Goal: Participate in discussion: Engage in conversation with other users on a specific topic

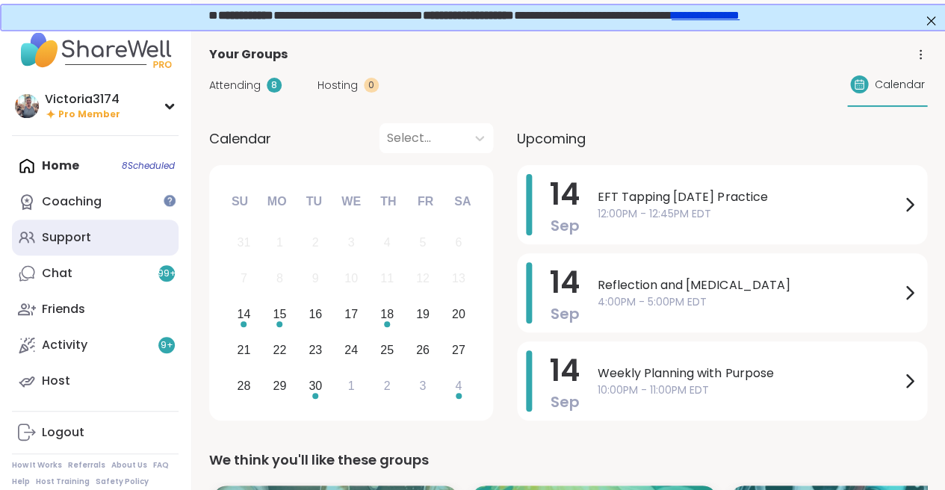
click at [67, 239] on div "Support" at bounding box center [66, 237] width 49 height 16
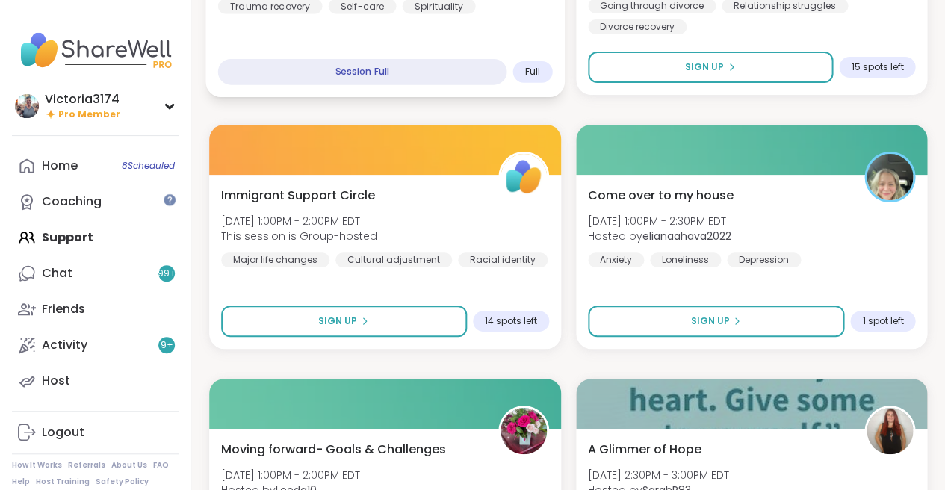
scroll to position [1390, 0]
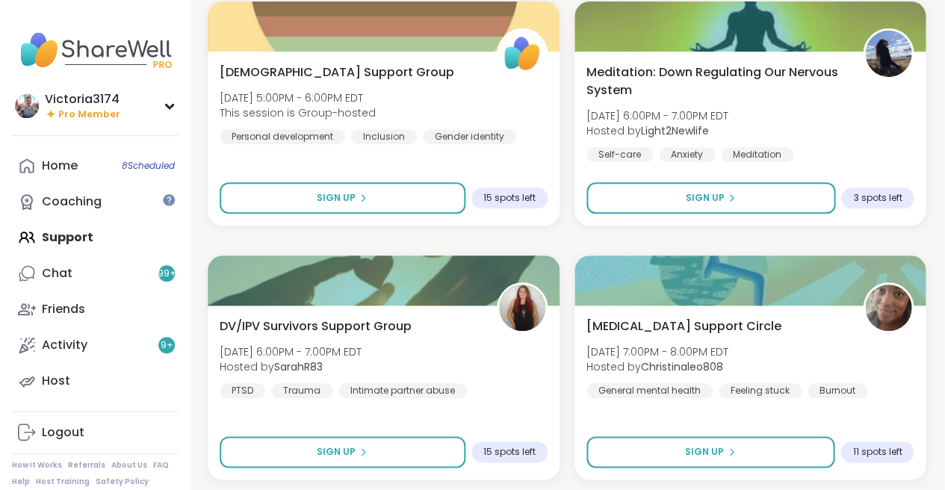
scroll to position [3040, 1]
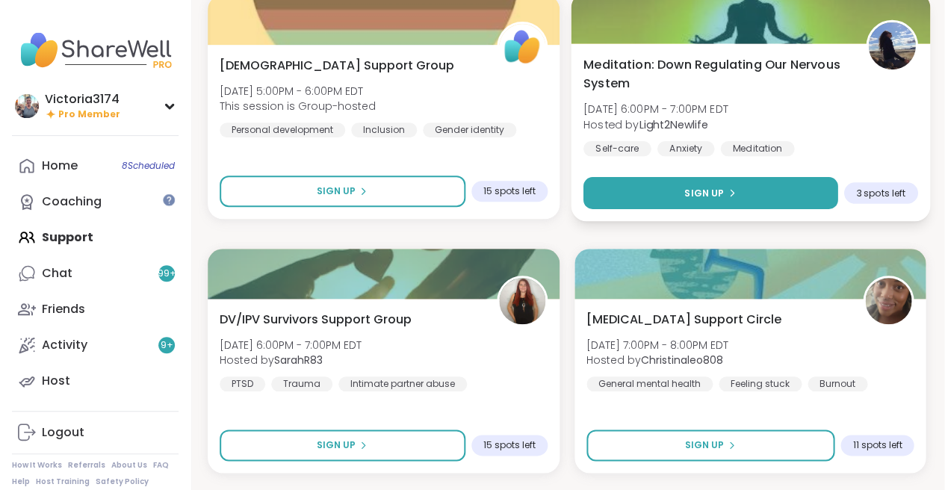
click at [639, 184] on button "Sign Up" at bounding box center [710, 193] width 254 height 32
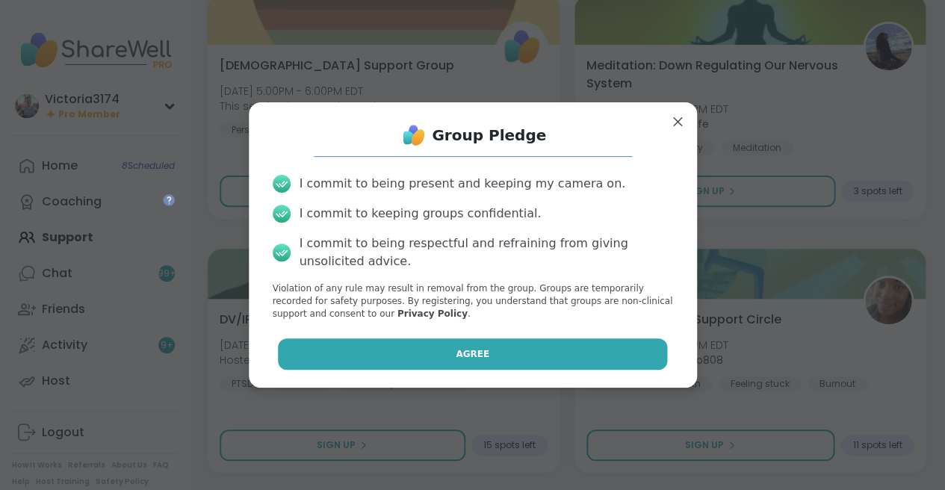
click at [498, 356] on button "Agree" at bounding box center [472, 354] width 389 height 31
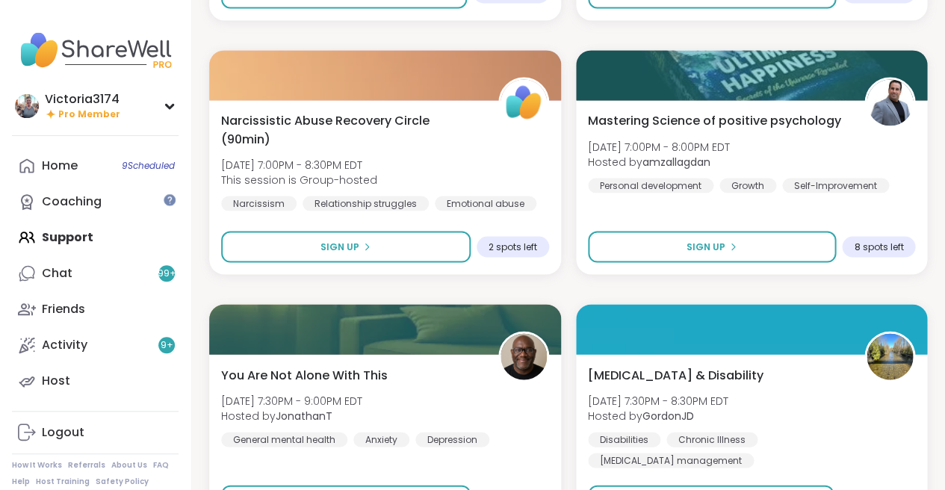
scroll to position [3493, 0]
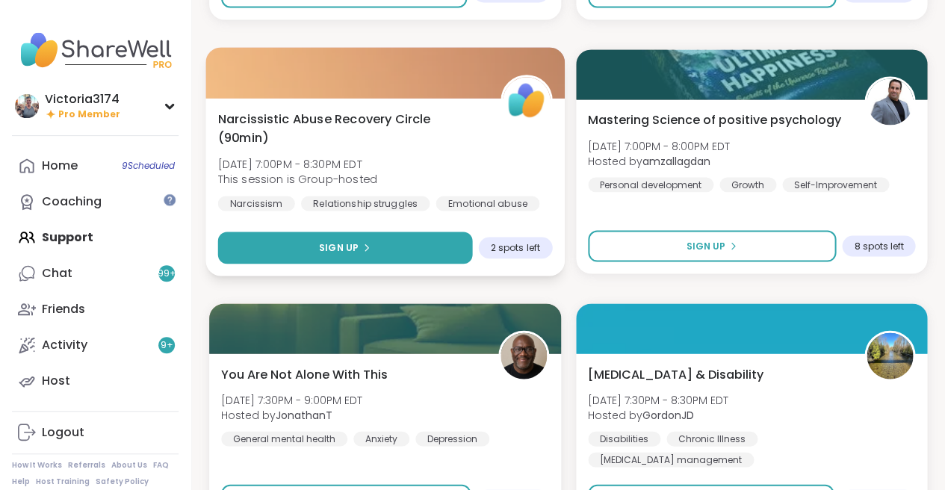
click at [362, 243] on icon at bounding box center [366, 247] width 9 height 9
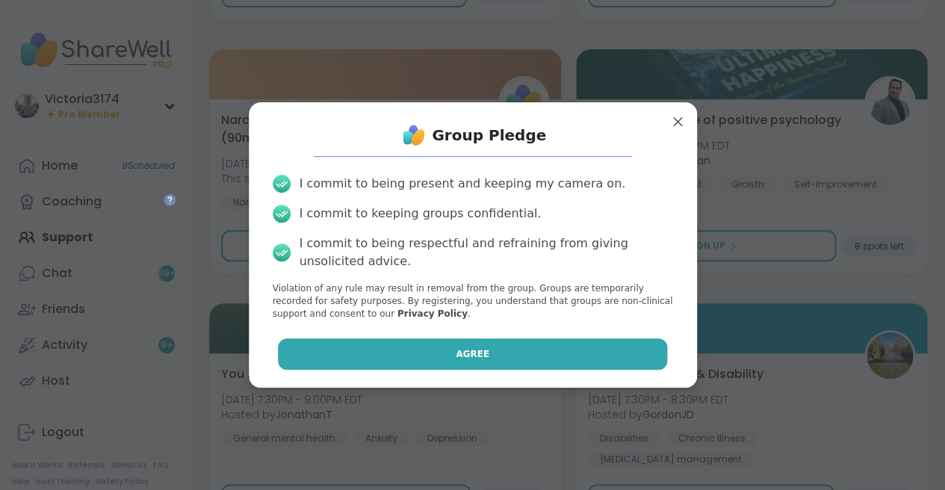
click at [481, 358] on span "Agree" at bounding box center [473, 354] width 34 height 13
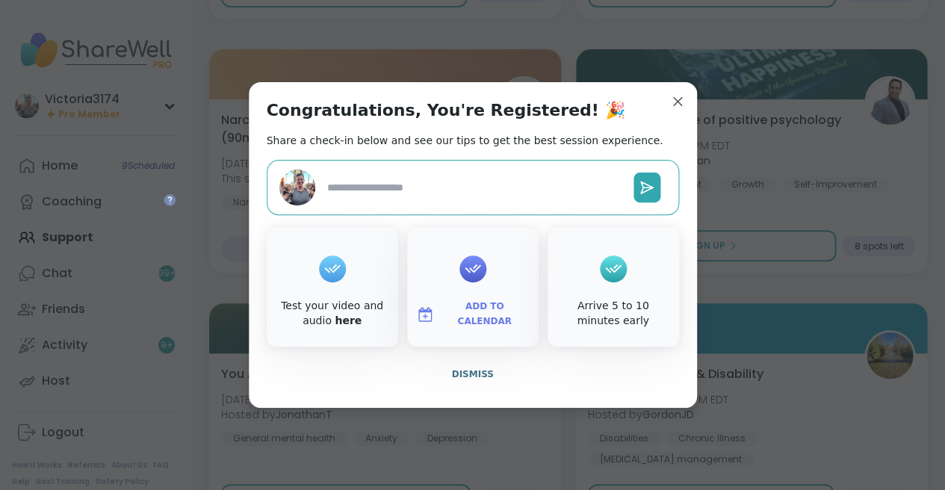
type textarea "*"
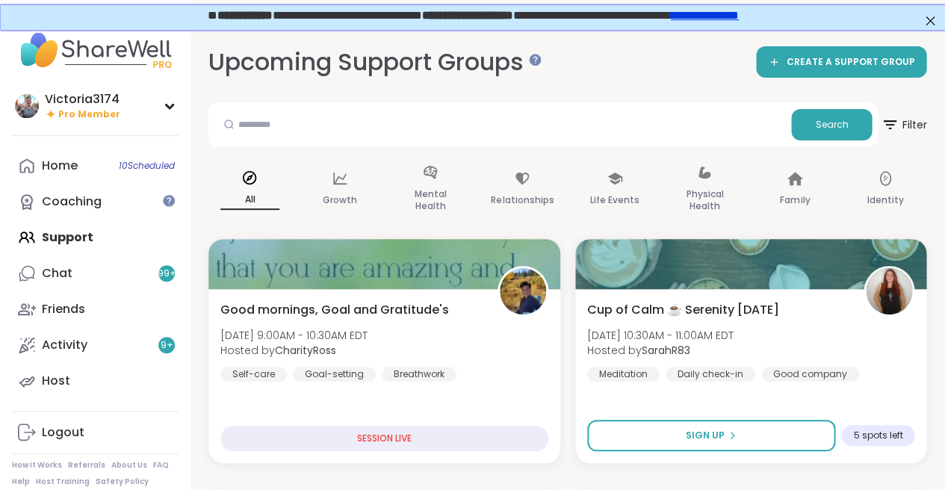
scroll to position [0, 1]
click at [513, 114] on input "text" at bounding box center [500, 124] width 571 height 30
type input "**********"
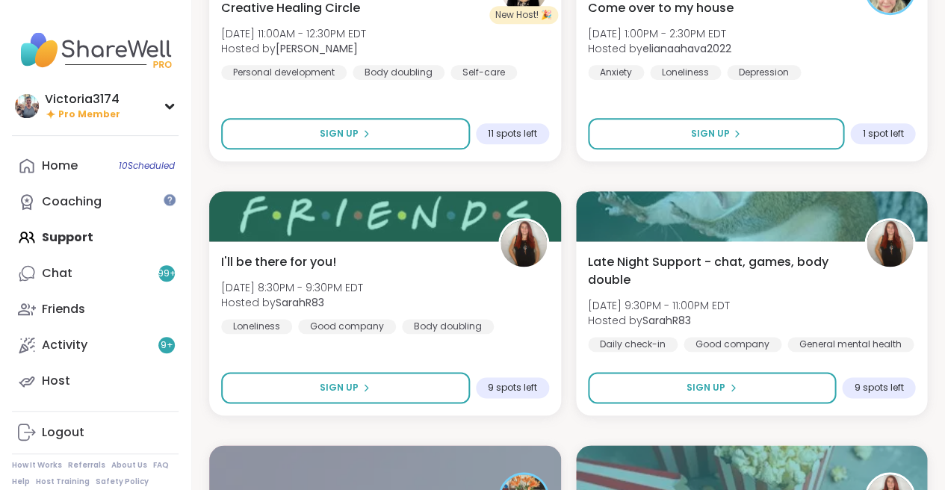
scroll to position [303, 0]
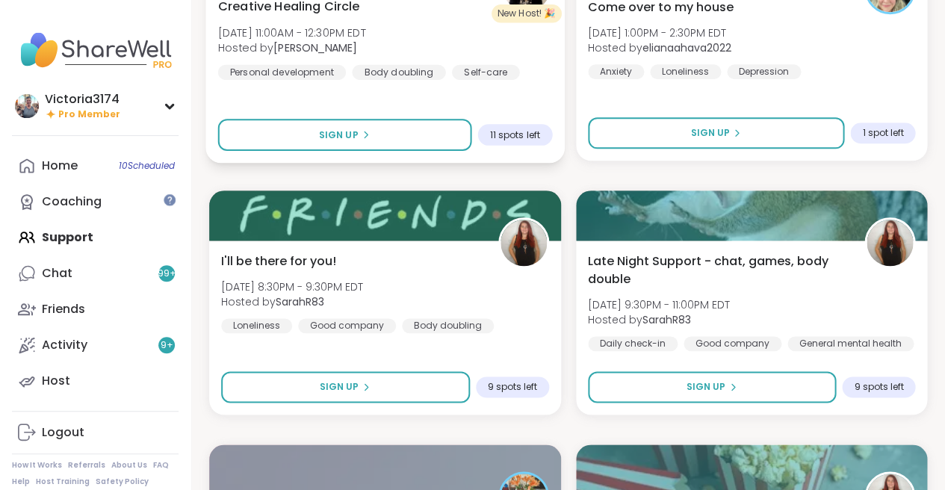
click at [354, 25] on span "[DATE] 11:00AM - 12:30PM EDT" at bounding box center [292, 32] width 148 height 15
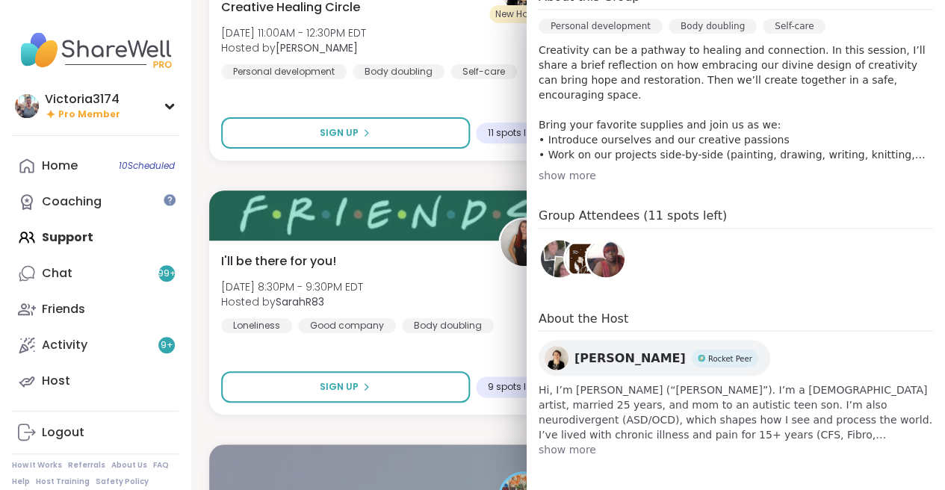
scroll to position [443, 0]
click at [571, 174] on div "show more" at bounding box center [736, 175] width 395 height 15
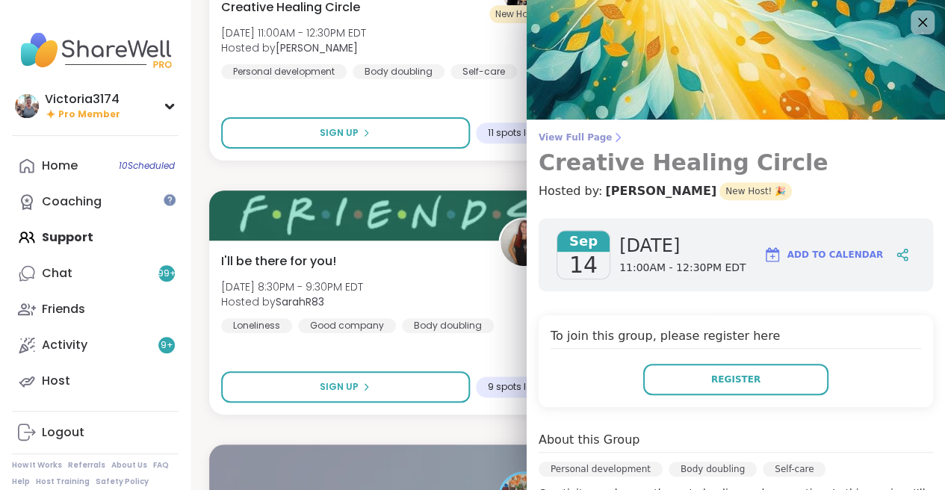
scroll to position [0, 0]
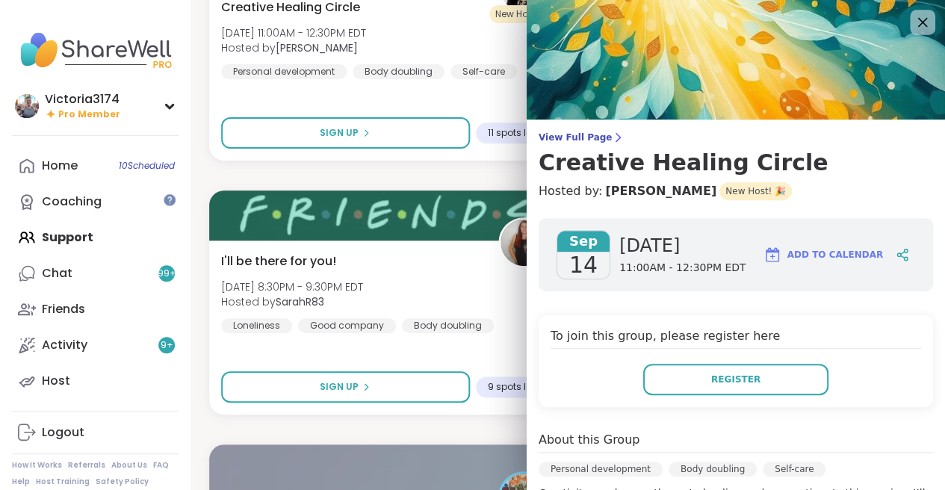
click at [921, 26] on icon at bounding box center [922, 22] width 19 height 19
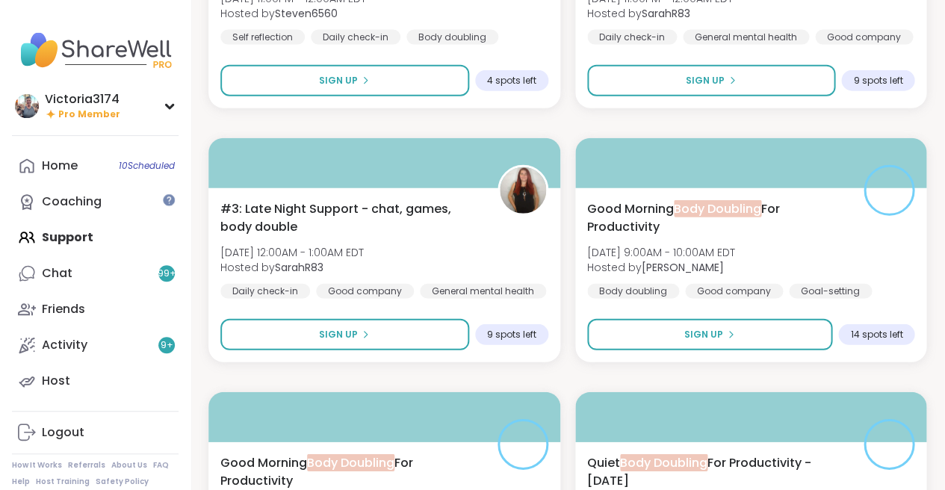
scroll to position [886, 1]
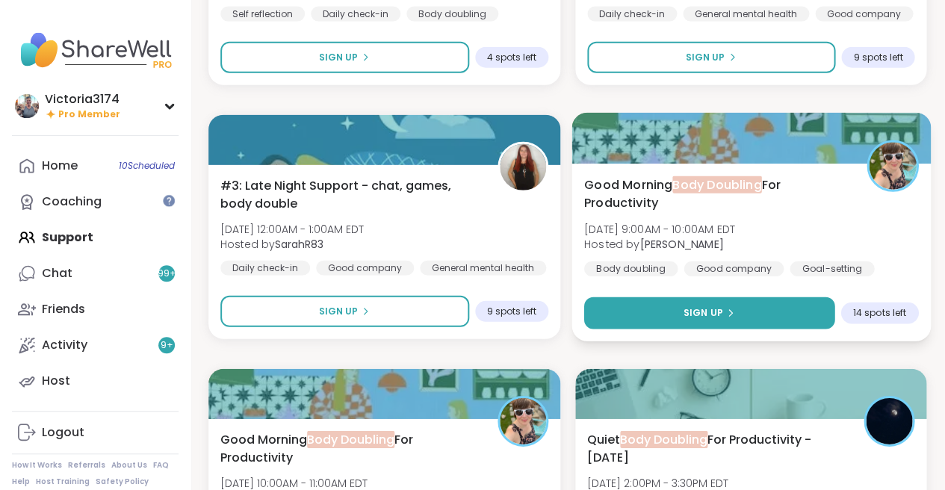
click at [697, 311] on span "Sign Up" at bounding box center [703, 312] width 40 height 13
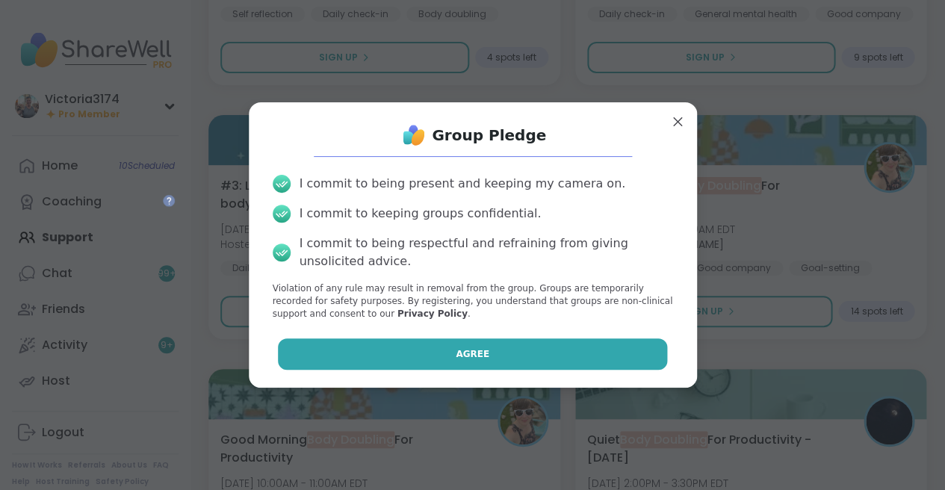
click at [503, 350] on button "Agree" at bounding box center [472, 354] width 389 height 31
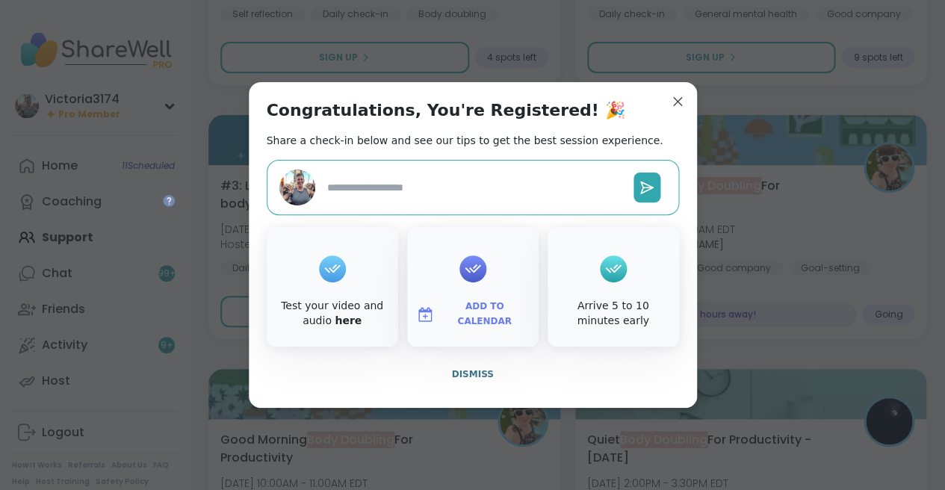
type textarea "*"
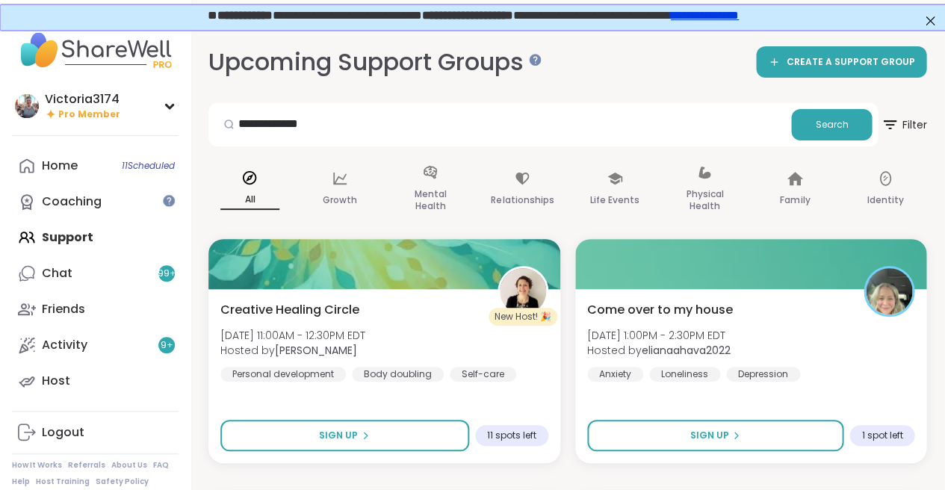
scroll to position [0, 1]
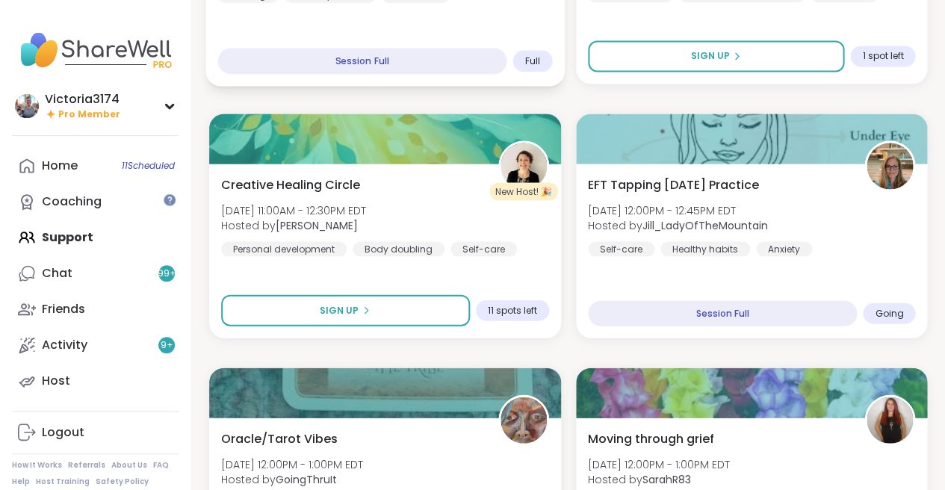
scroll to position [549, 0]
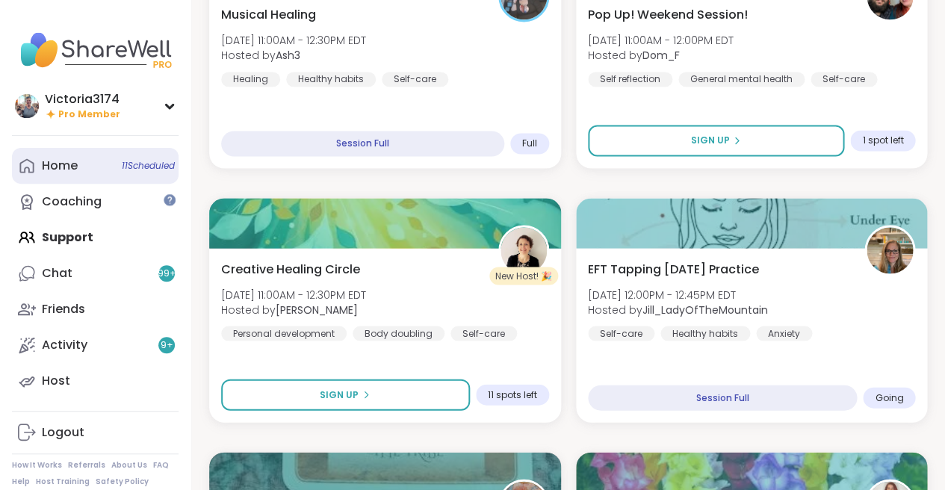
click at [61, 172] on div "Home 11 Scheduled" at bounding box center [60, 166] width 36 height 16
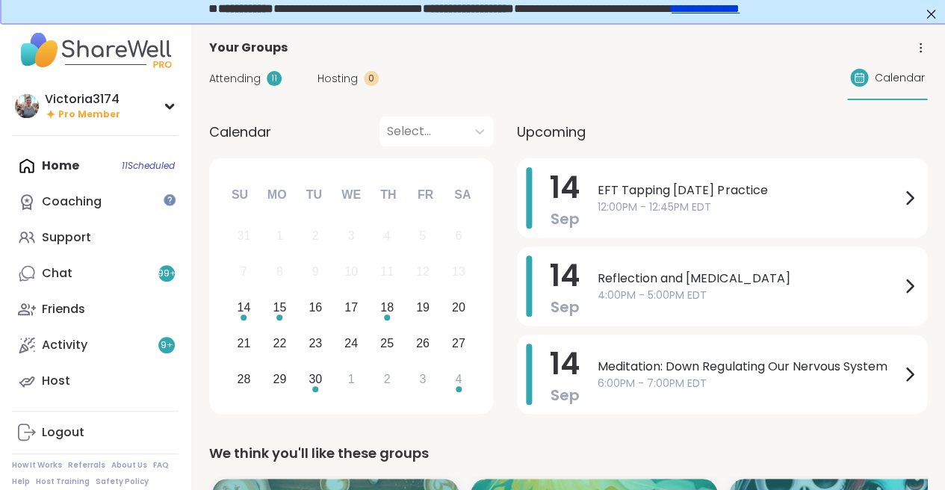
click at [876, 79] on span "Calendar" at bounding box center [899, 78] width 50 height 16
click at [241, 315] on div "Choose Sunday, September 14th, 2025" at bounding box center [244, 318] width 6 height 6
click at [457, 124] on div at bounding box center [423, 131] width 72 height 21
click at [244, 303] on div "14" at bounding box center [243, 307] width 13 height 20
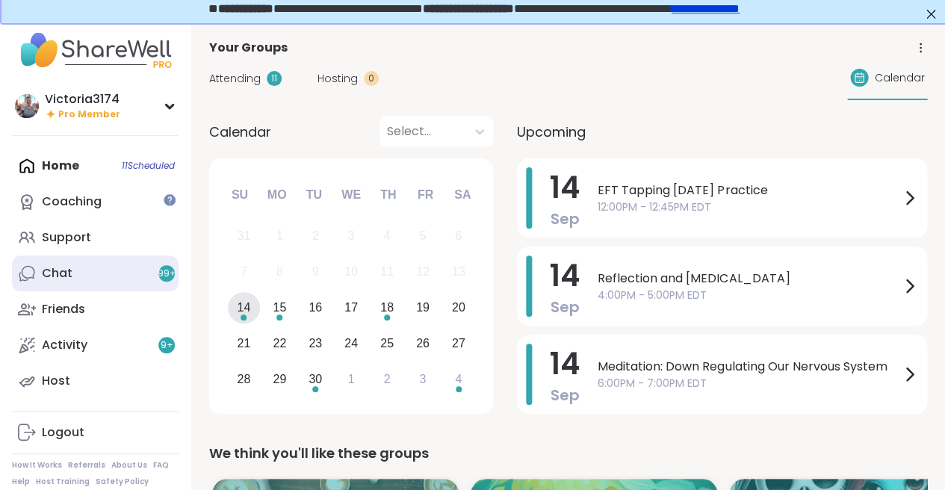
click at [45, 269] on div "Chat 99 +" at bounding box center [57, 273] width 31 height 16
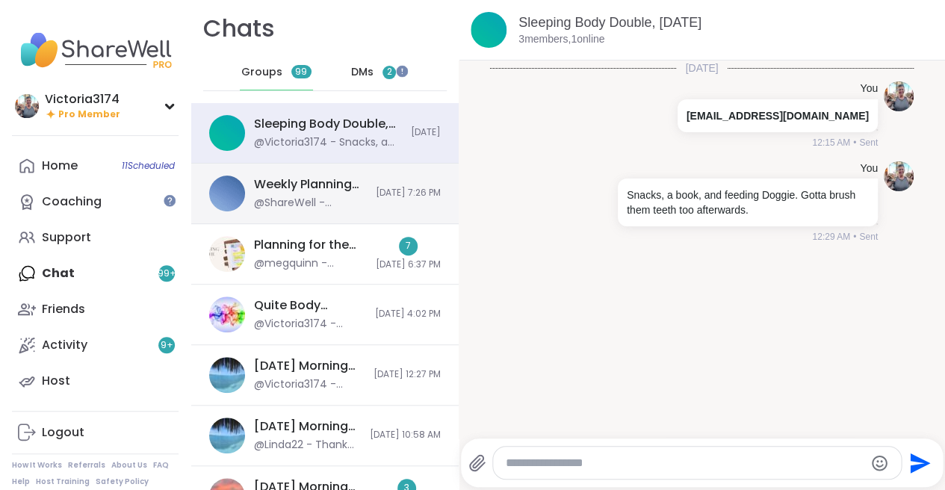
click at [323, 209] on div "@ShareWell - Important update: Your host can no longer attend this session but …" at bounding box center [310, 203] width 113 height 15
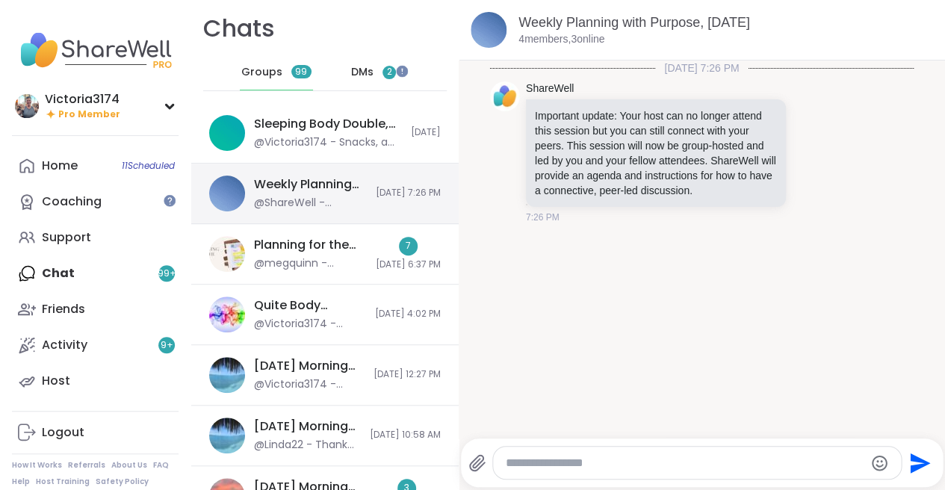
click at [289, 186] on div "Weekly Planning with Purpose, Sep 14" at bounding box center [310, 184] width 113 height 16
click at [302, 196] on div "@ShareWell - Important update: Your host can no longer attend this session but …" at bounding box center [310, 203] width 113 height 15
click at [568, 459] on textarea "Type your message" at bounding box center [684, 463] width 359 height 15
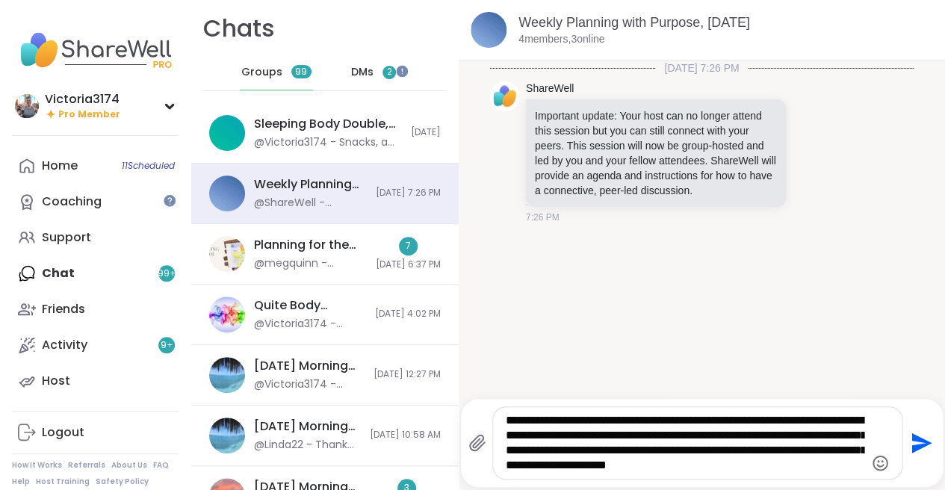
click at [568, 459] on textarea "**********" at bounding box center [685, 443] width 359 height 60
click at [852, 469] on textarea "**********" at bounding box center [685, 443] width 359 height 60
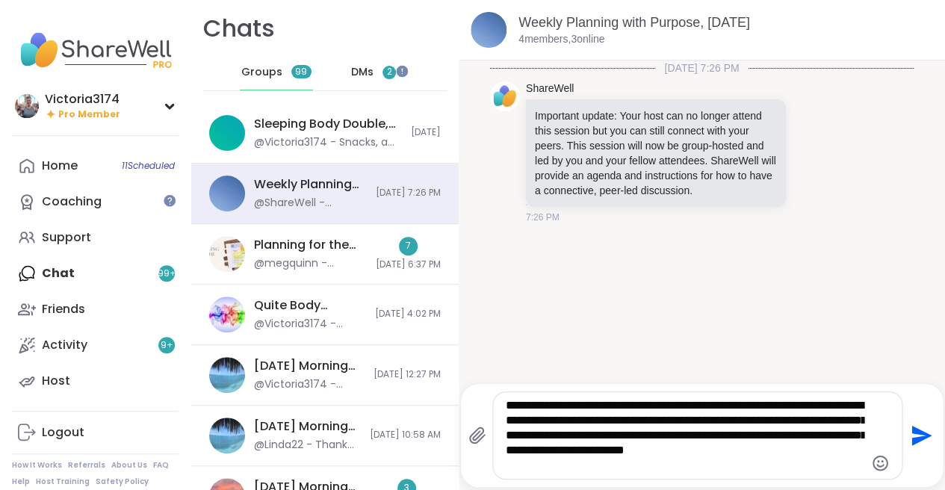
click at [761, 408] on textarea "**********" at bounding box center [685, 435] width 359 height 75
click at [820, 419] on textarea "**********" at bounding box center [685, 435] width 359 height 75
click at [700, 468] on textarea "**********" at bounding box center [685, 435] width 359 height 75
type textarea "**********"
click at [917, 431] on icon "Send" at bounding box center [922, 436] width 20 height 20
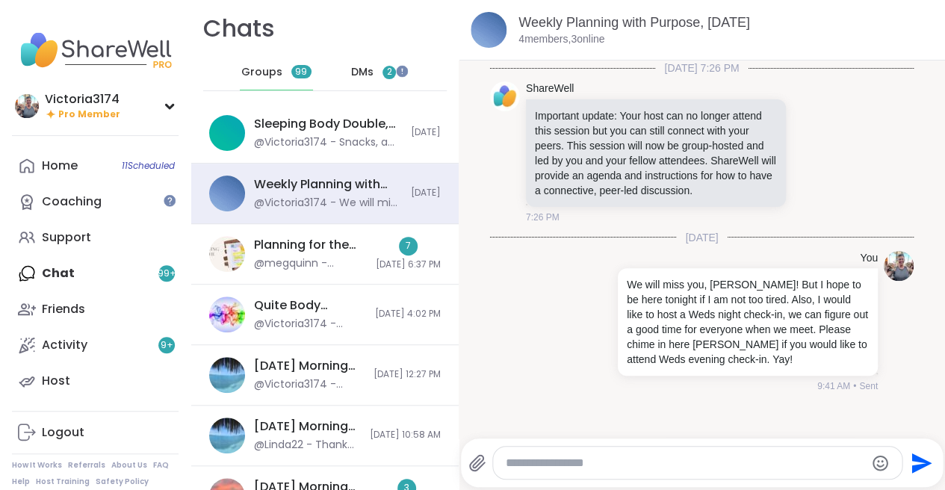
click at [274, 70] on span "Groups" at bounding box center [261, 72] width 41 height 15
click at [363, 70] on span "DMs" at bounding box center [362, 72] width 22 height 15
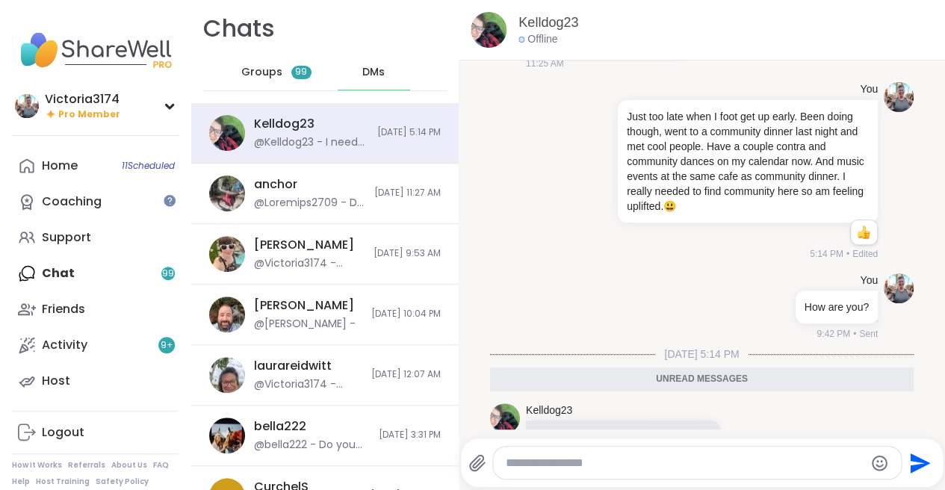
scroll to position [2777, 0]
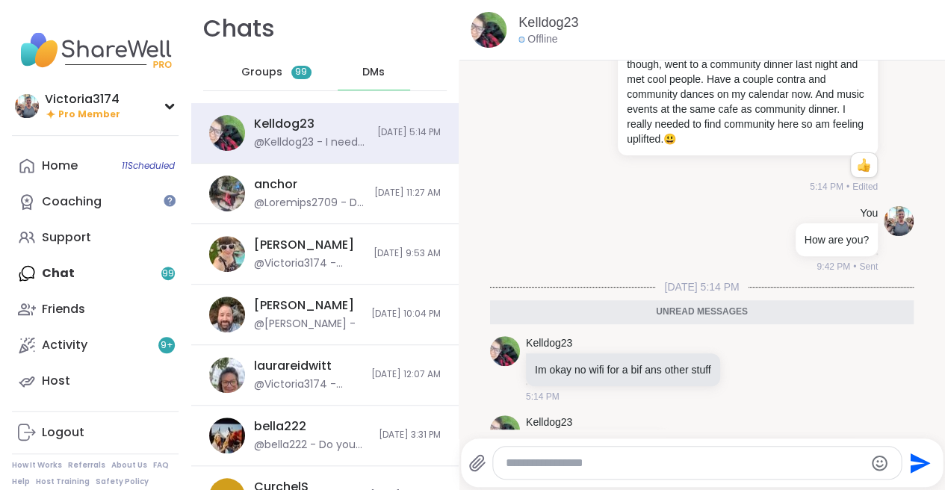
click at [545, 459] on textarea "Type your message" at bounding box center [684, 463] width 359 height 15
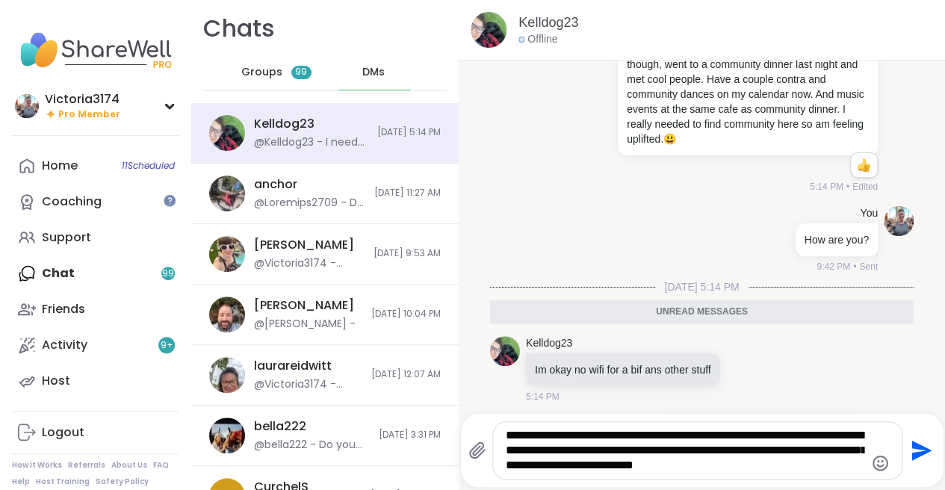
click at [741, 451] on textarea "**********" at bounding box center [685, 450] width 359 height 45
click at [768, 452] on textarea "**********" at bounding box center [685, 450] width 359 height 45
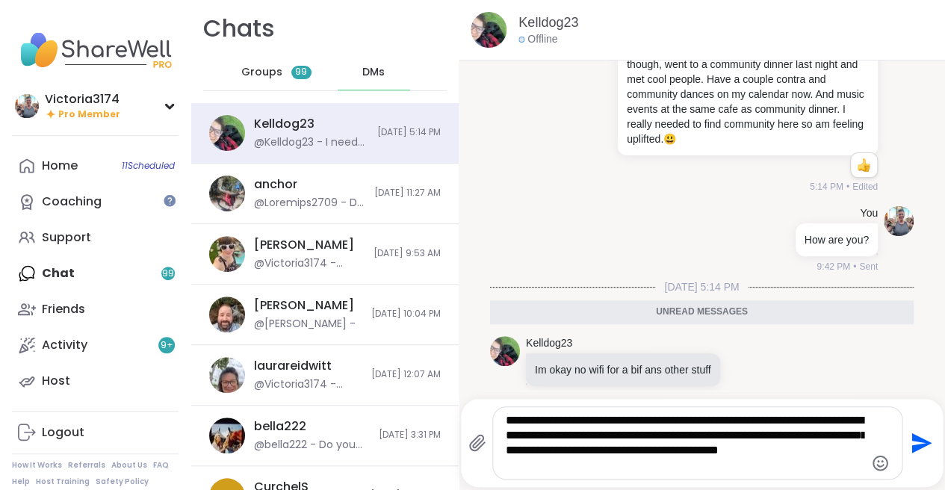
click at [592, 463] on textarea "**********" at bounding box center [685, 443] width 359 height 60
click at [506, 466] on textarea "**********" at bounding box center [685, 443] width 359 height 60
click at [576, 468] on textarea "**********" at bounding box center [685, 443] width 359 height 60
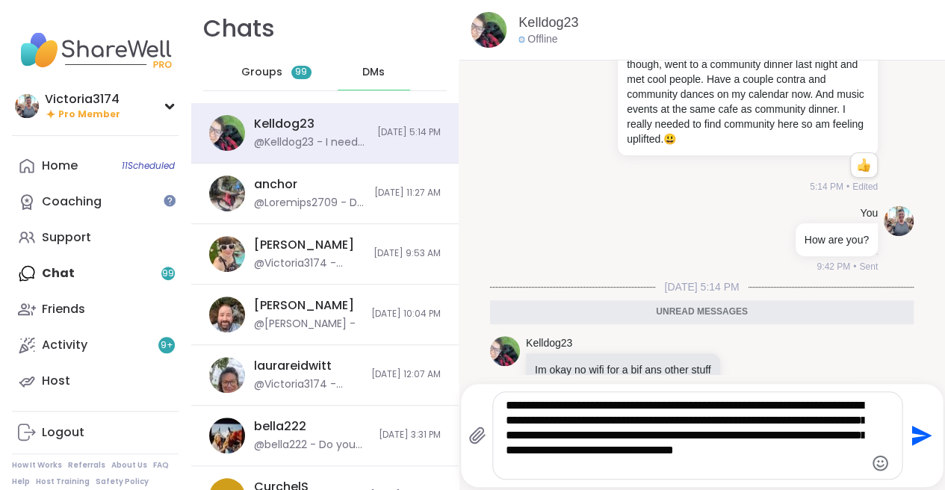
type textarea "**********"
click at [918, 436] on icon "Send" at bounding box center [920, 436] width 24 height 24
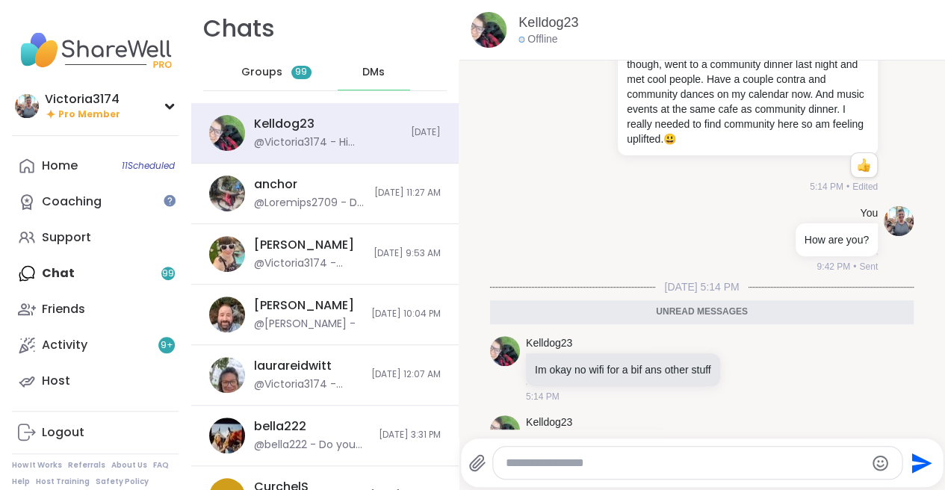
scroll to position [2910, 0]
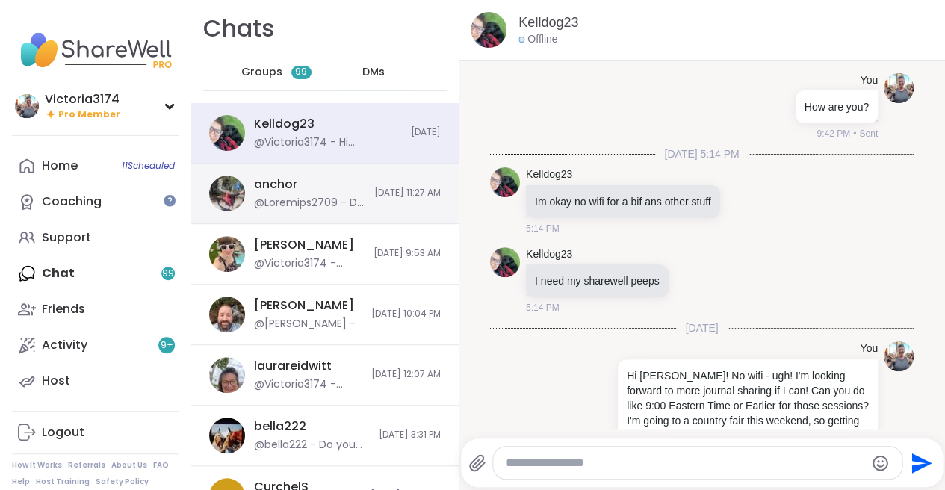
click at [264, 209] on div at bounding box center [309, 203] width 111 height 15
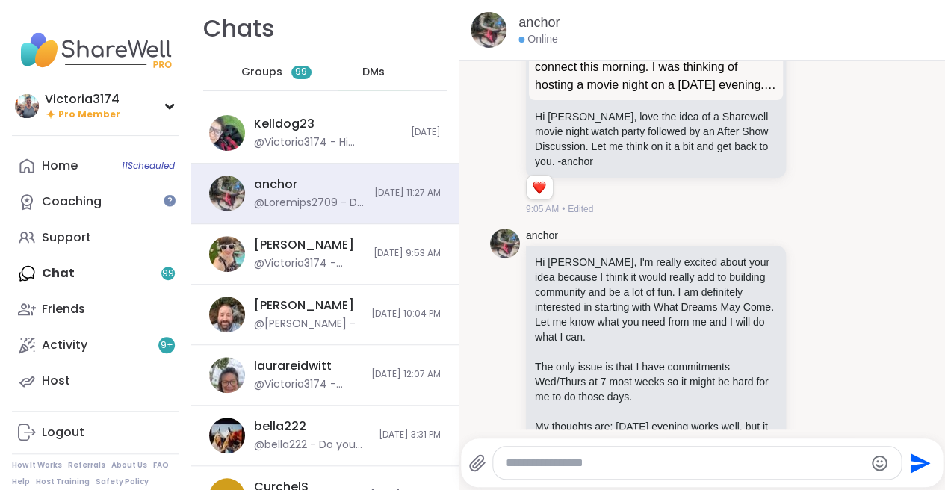
scroll to position [0, 0]
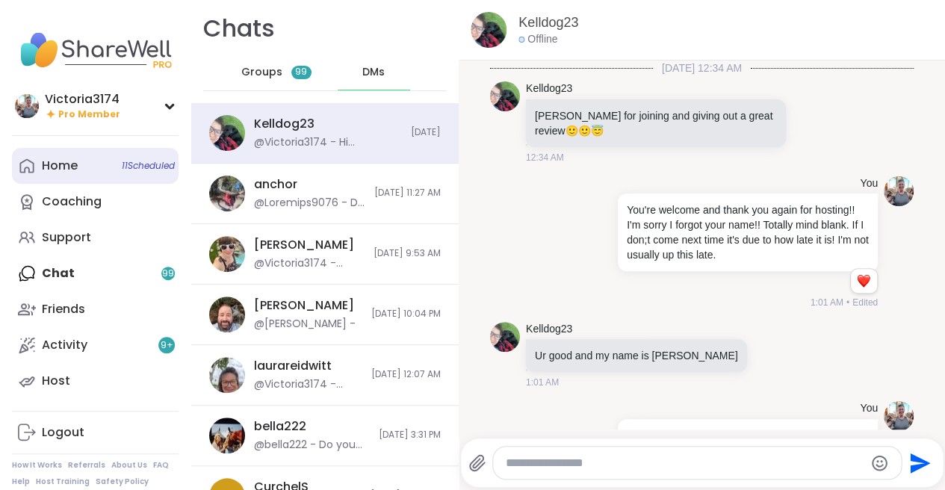
scroll to position [2910, 0]
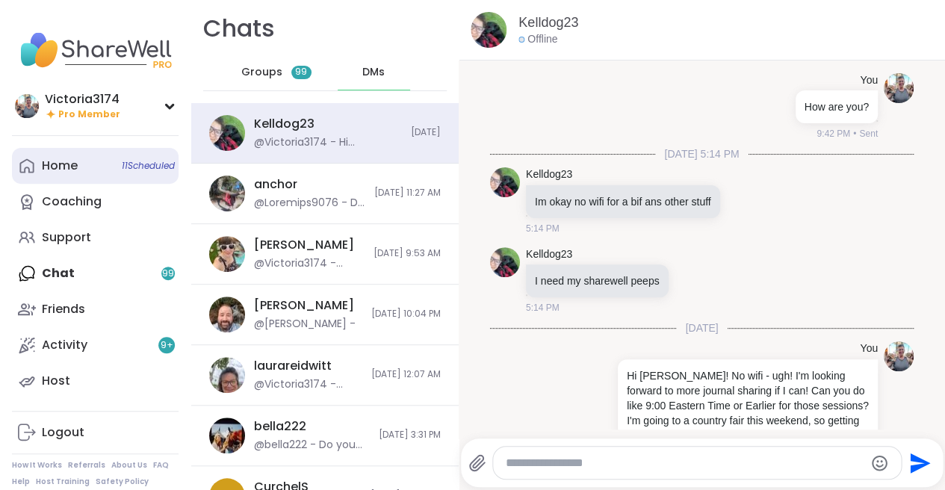
click at [64, 164] on div "Home 11 Scheduled" at bounding box center [60, 166] width 36 height 16
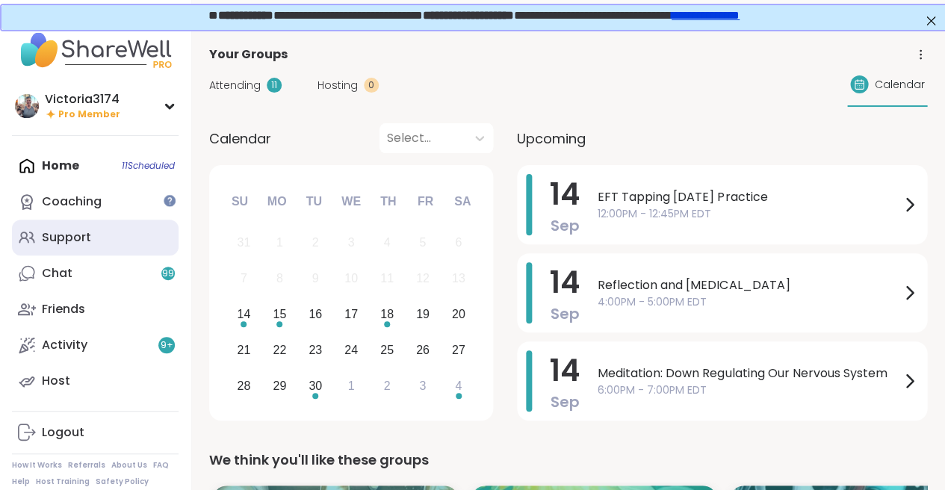
click at [66, 234] on div "Support" at bounding box center [66, 237] width 49 height 16
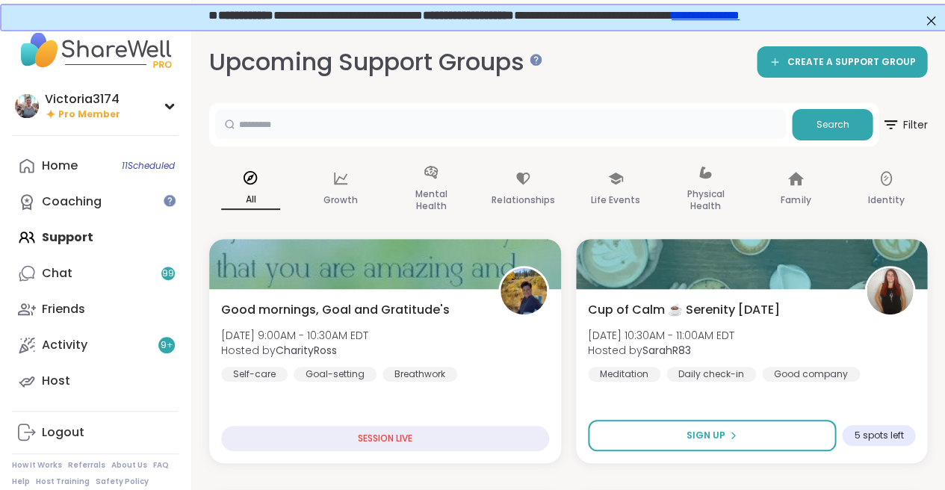
click at [354, 128] on input "text" at bounding box center [500, 124] width 571 height 30
type input "***"
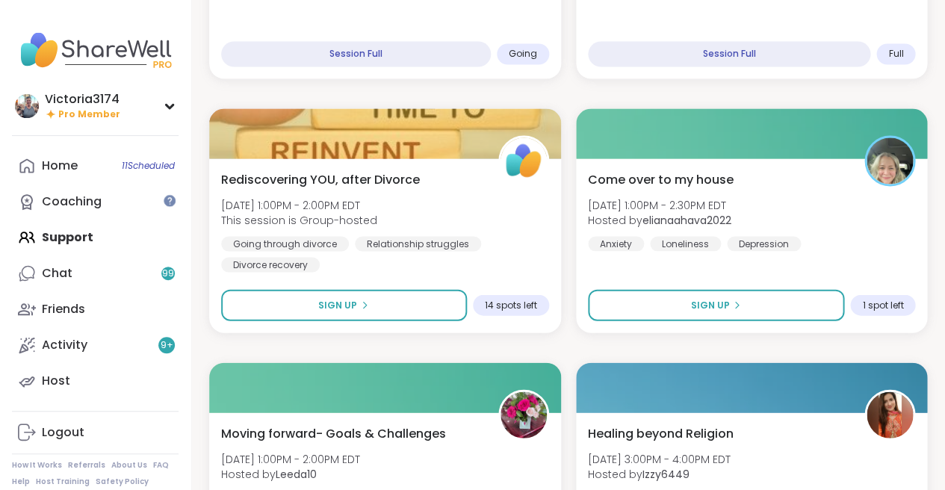
scroll to position [640, 0]
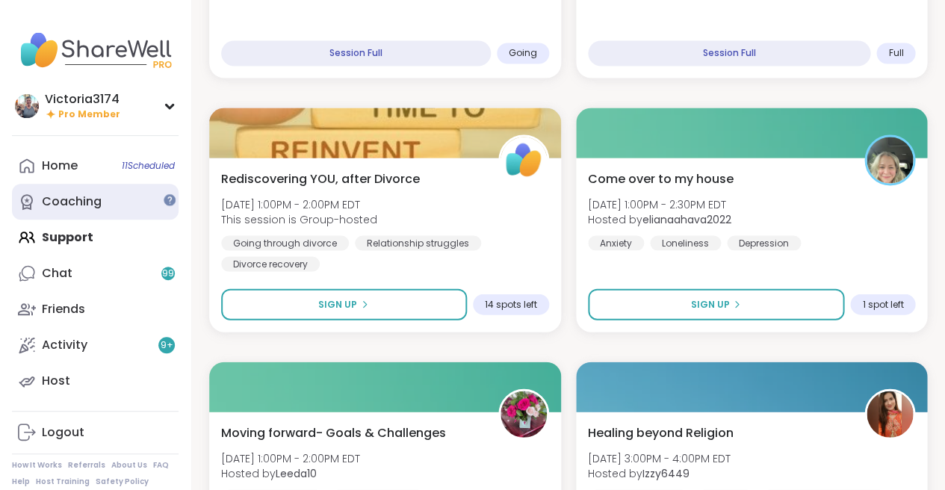
click at [75, 200] on div "Coaching" at bounding box center [72, 202] width 60 height 16
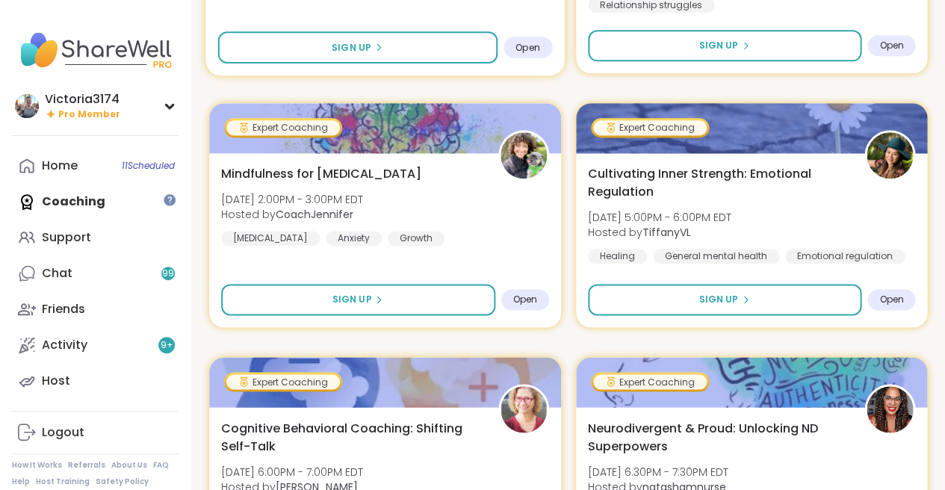
scroll to position [426, 0]
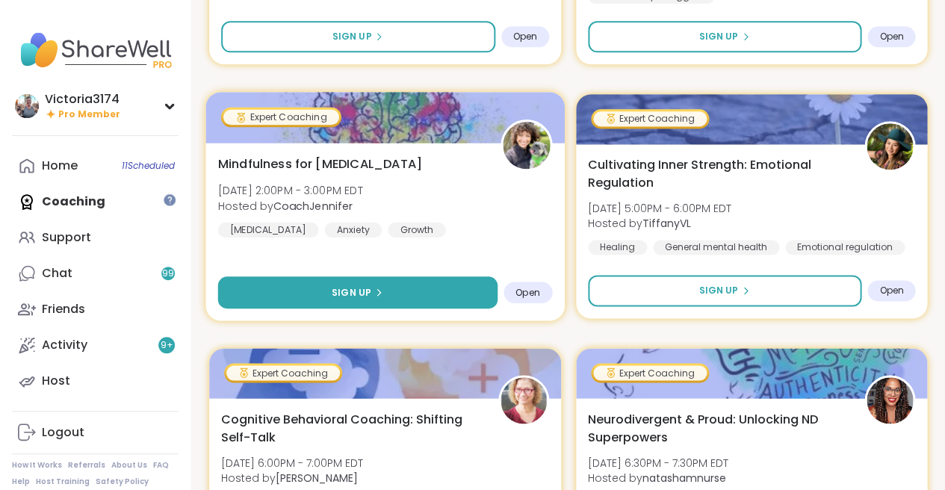
click at [389, 286] on button "Sign Up" at bounding box center [358, 293] width 280 height 32
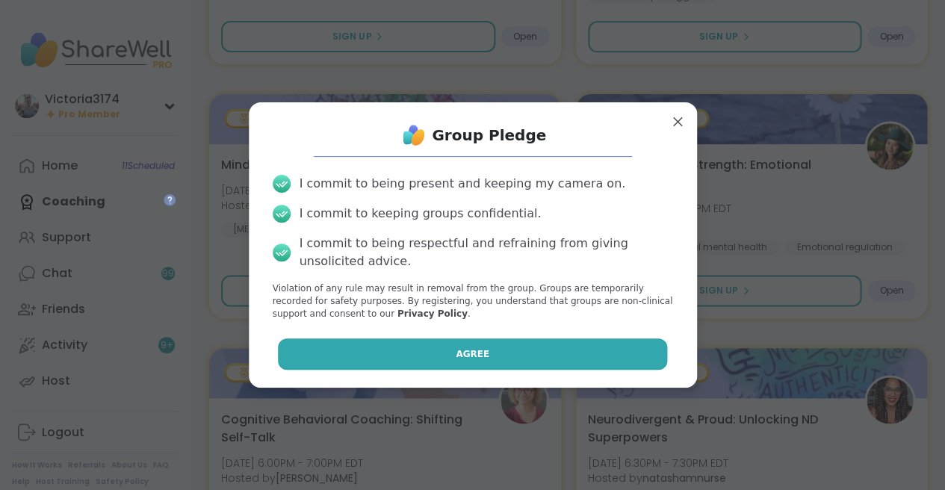
click at [473, 349] on span "Agree" at bounding box center [473, 354] width 34 height 13
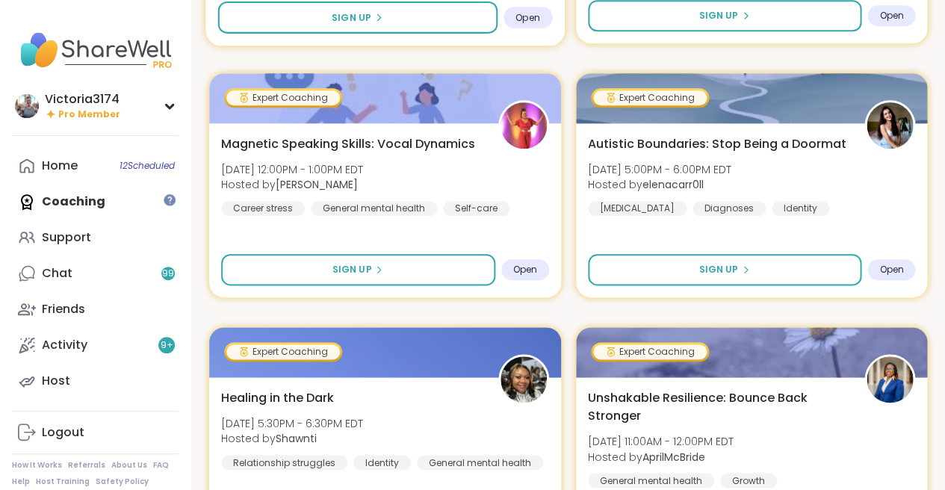
scroll to position [1725, 0]
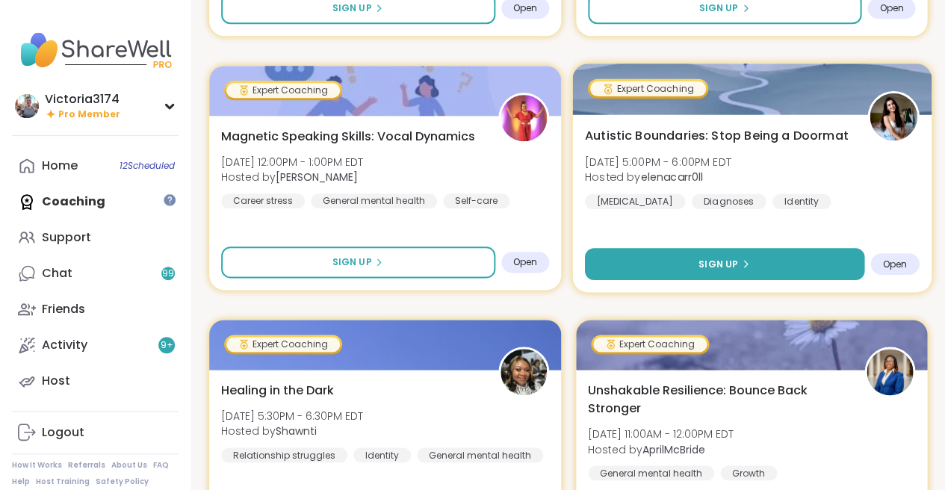
click at [699, 254] on button "Sign Up" at bounding box center [724, 264] width 280 height 32
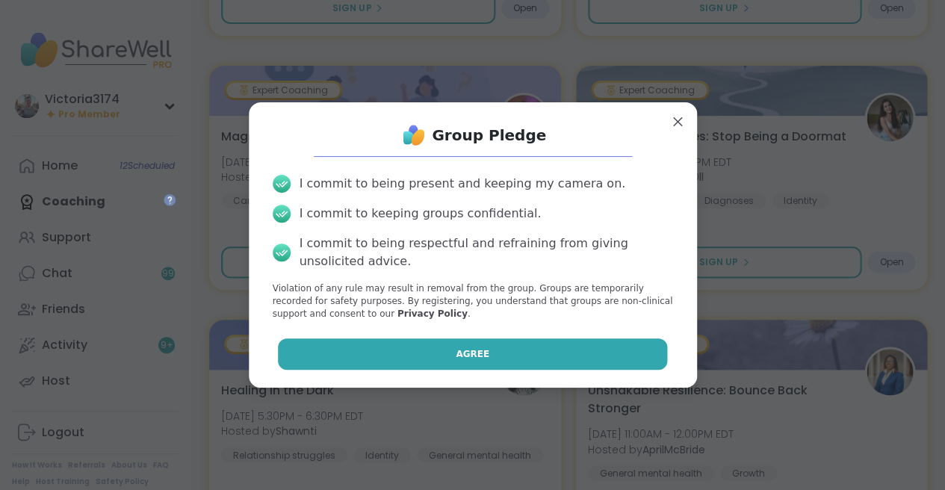
click at [513, 351] on button "Agree" at bounding box center [472, 354] width 389 height 31
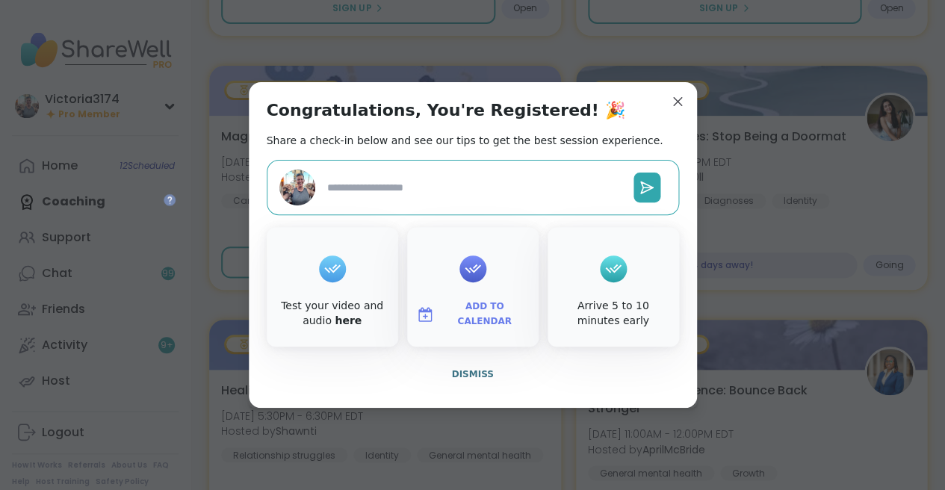
type textarea "*"
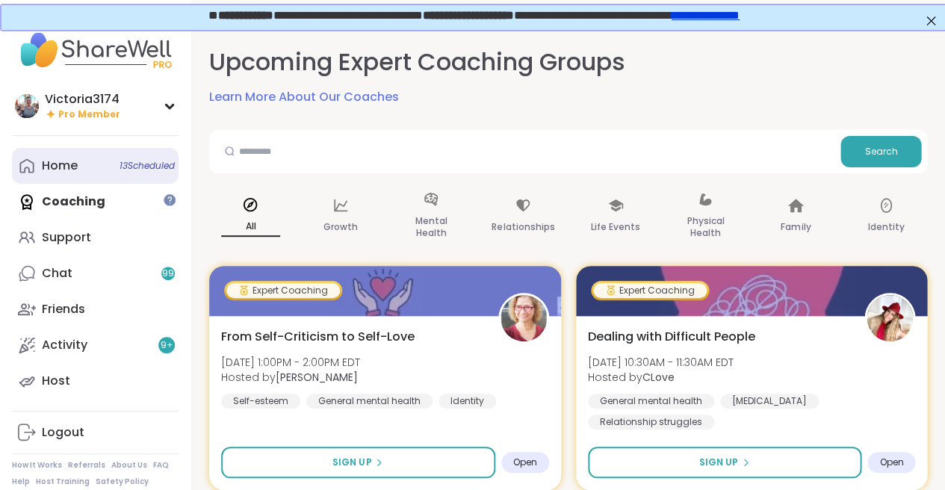
scroll to position [0, 0]
click at [60, 159] on div "Home 13 Scheduled" at bounding box center [60, 166] width 36 height 16
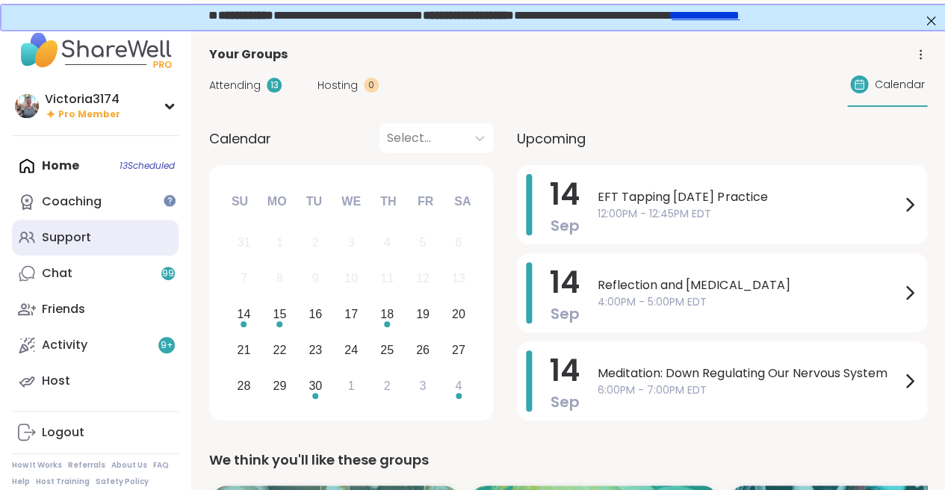
click at [62, 242] on div "Support" at bounding box center [66, 237] width 49 height 16
